Goal: Check status: Check status

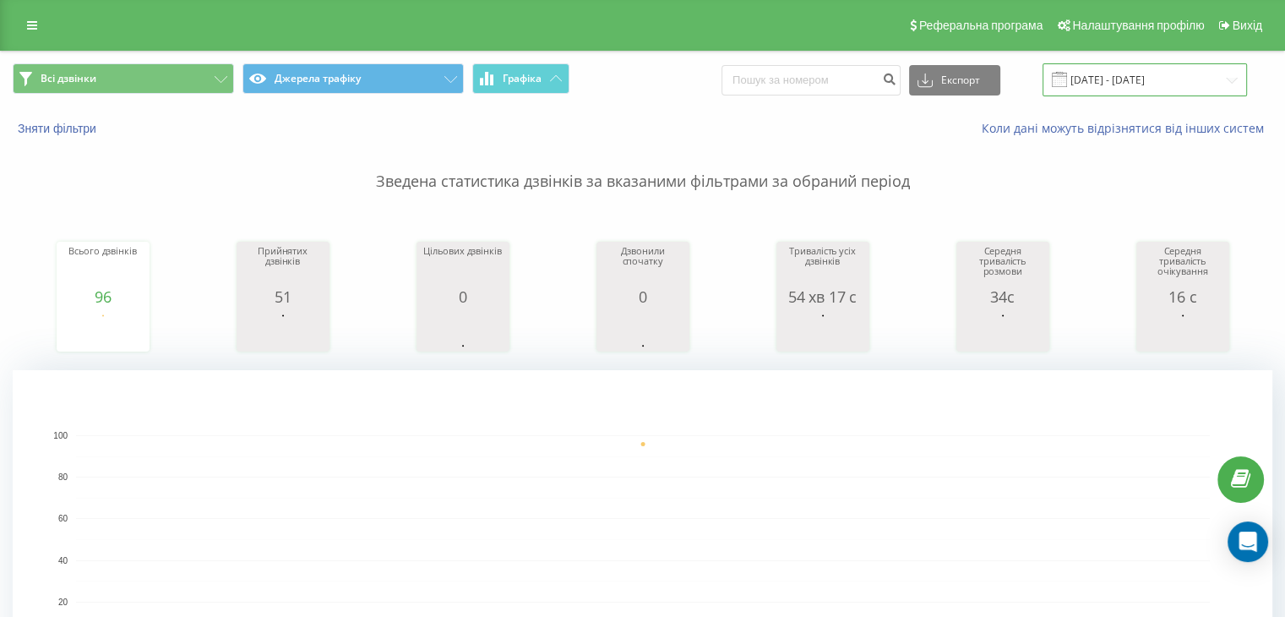
click at [1138, 75] on input "[DATE] - [DATE]" at bounding box center [1145, 79] width 204 height 33
click at [1154, 77] on input "[DATE] - [DATE]" at bounding box center [1145, 79] width 204 height 33
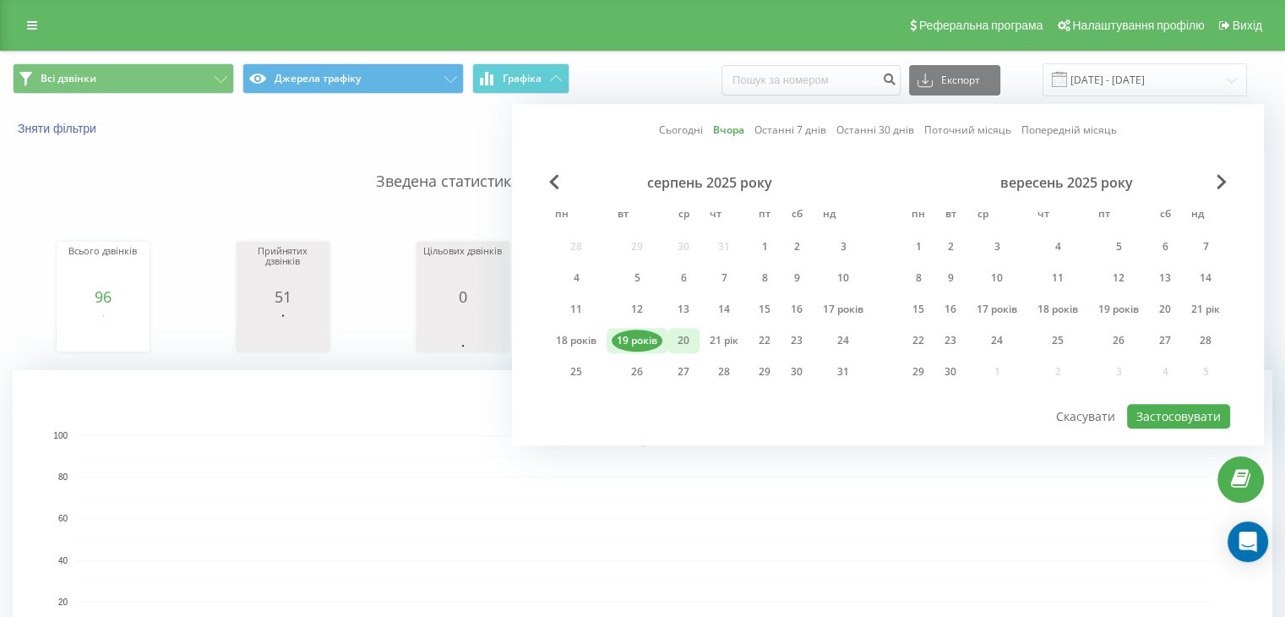
click at [679, 335] on font "20" at bounding box center [684, 340] width 12 height 14
click at [1174, 417] on font "Застосовувати" at bounding box center [1178, 416] width 84 height 16
type input "20.08.2025 - 20.08.2025"
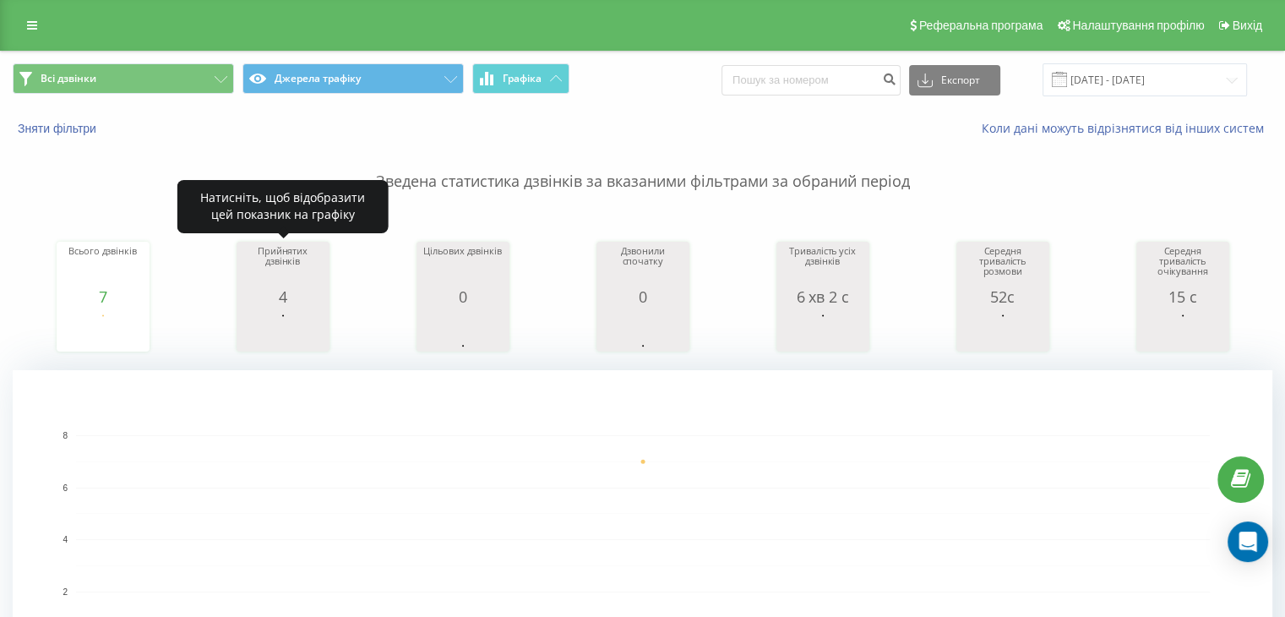
click at [288, 303] on div "4" at bounding box center [283, 296] width 84 height 17
